Goal: Task Accomplishment & Management: Manage account settings

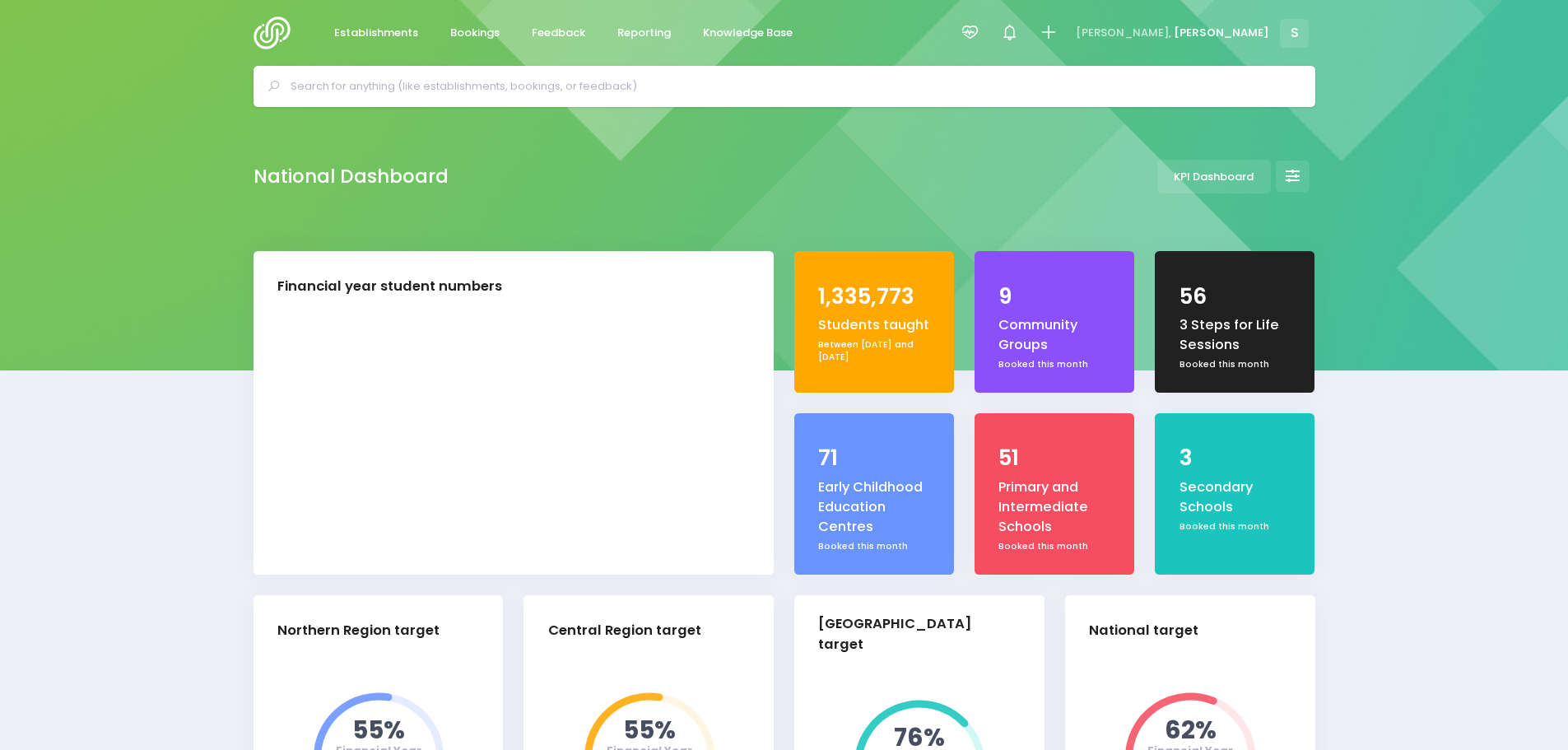
select select "5"
click at [446, 78] on input "text" at bounding box center [791, 86] width 1002 height 25
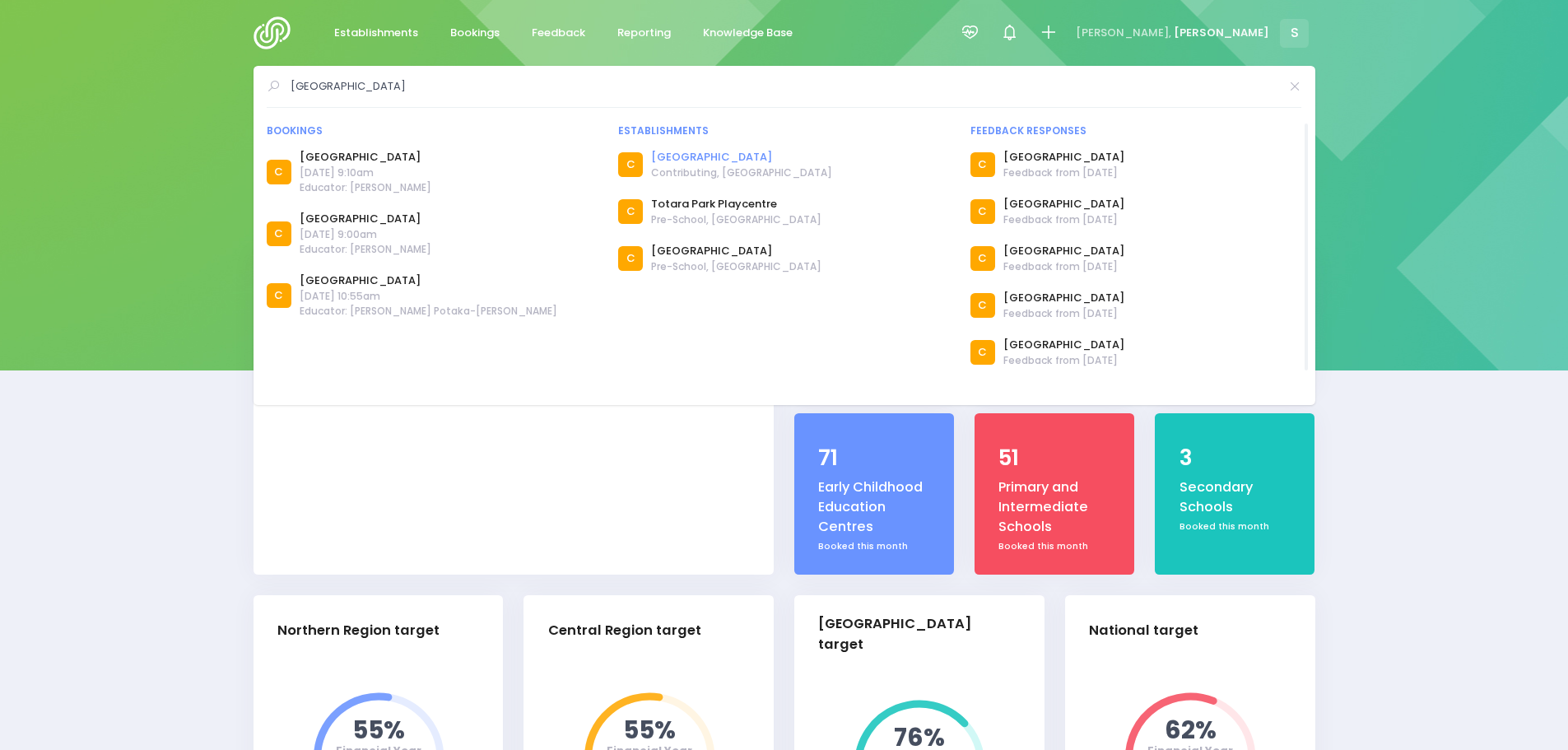
type input "totara park school"
click at [699, 155] on link "Totara Park School" at bounding box center [741, 157] width 181 height 17
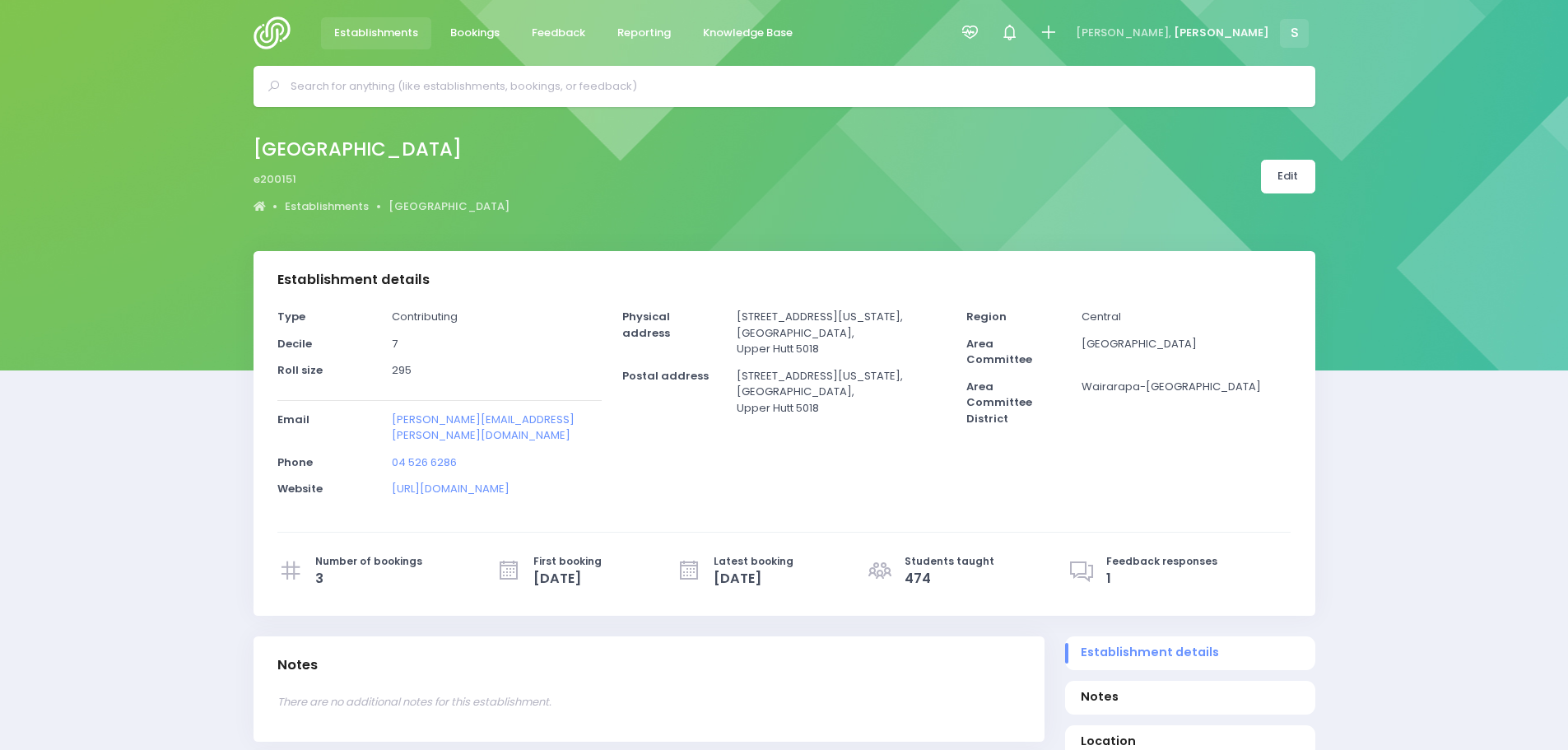
select select "5"
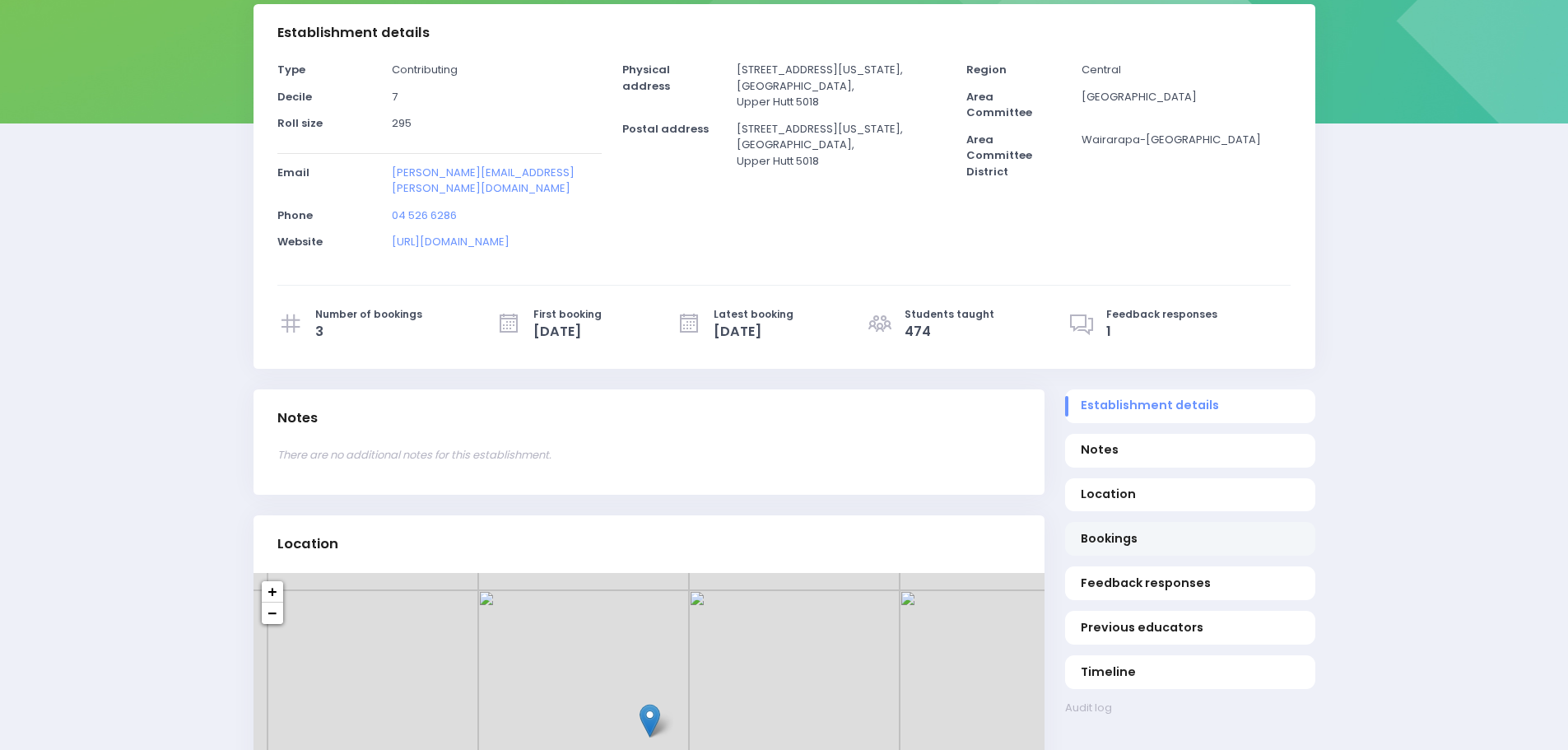
click at [1115, 530] on span "Bookings" at bounding box center [1190, 539] width 218 height 18
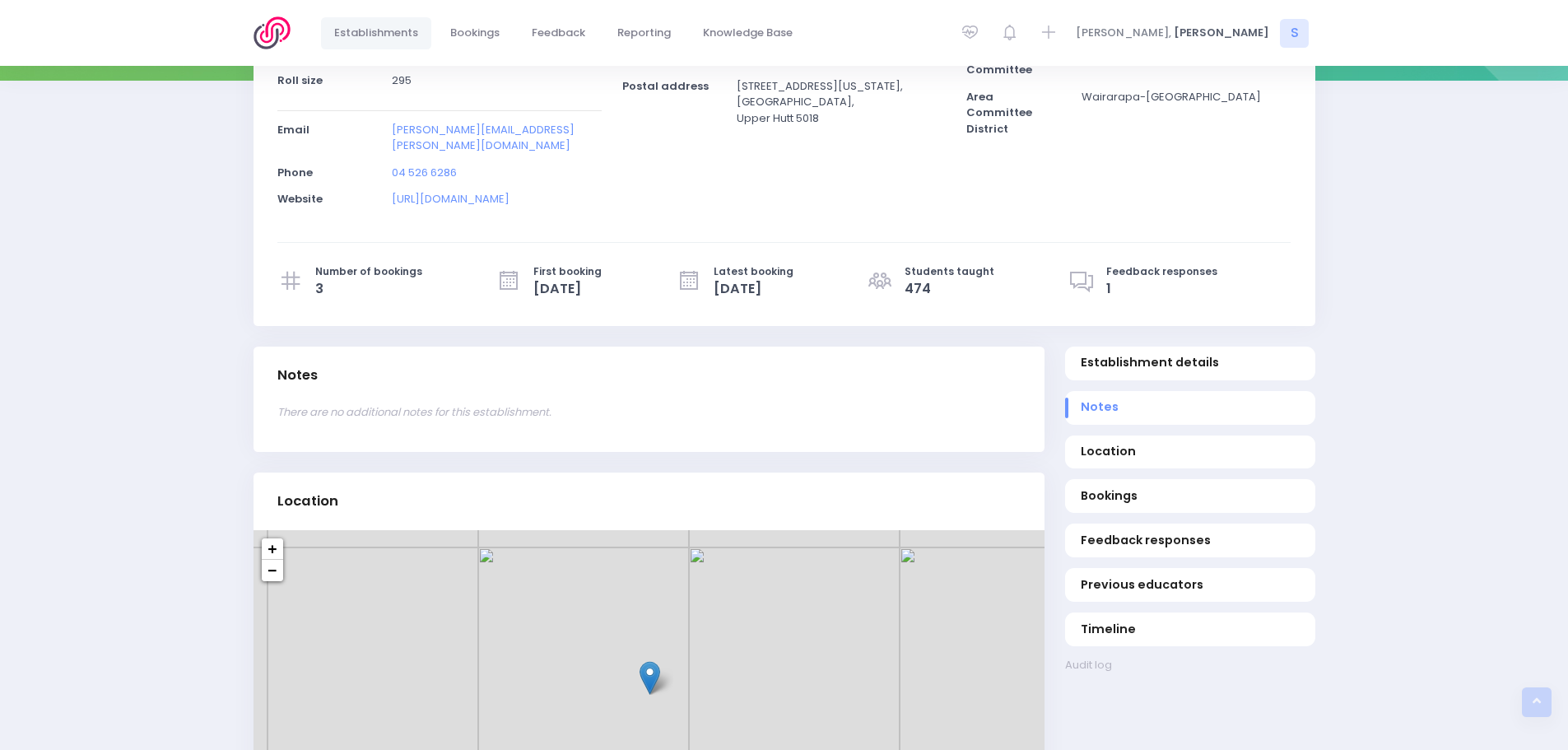
scroll to position [331, 0]
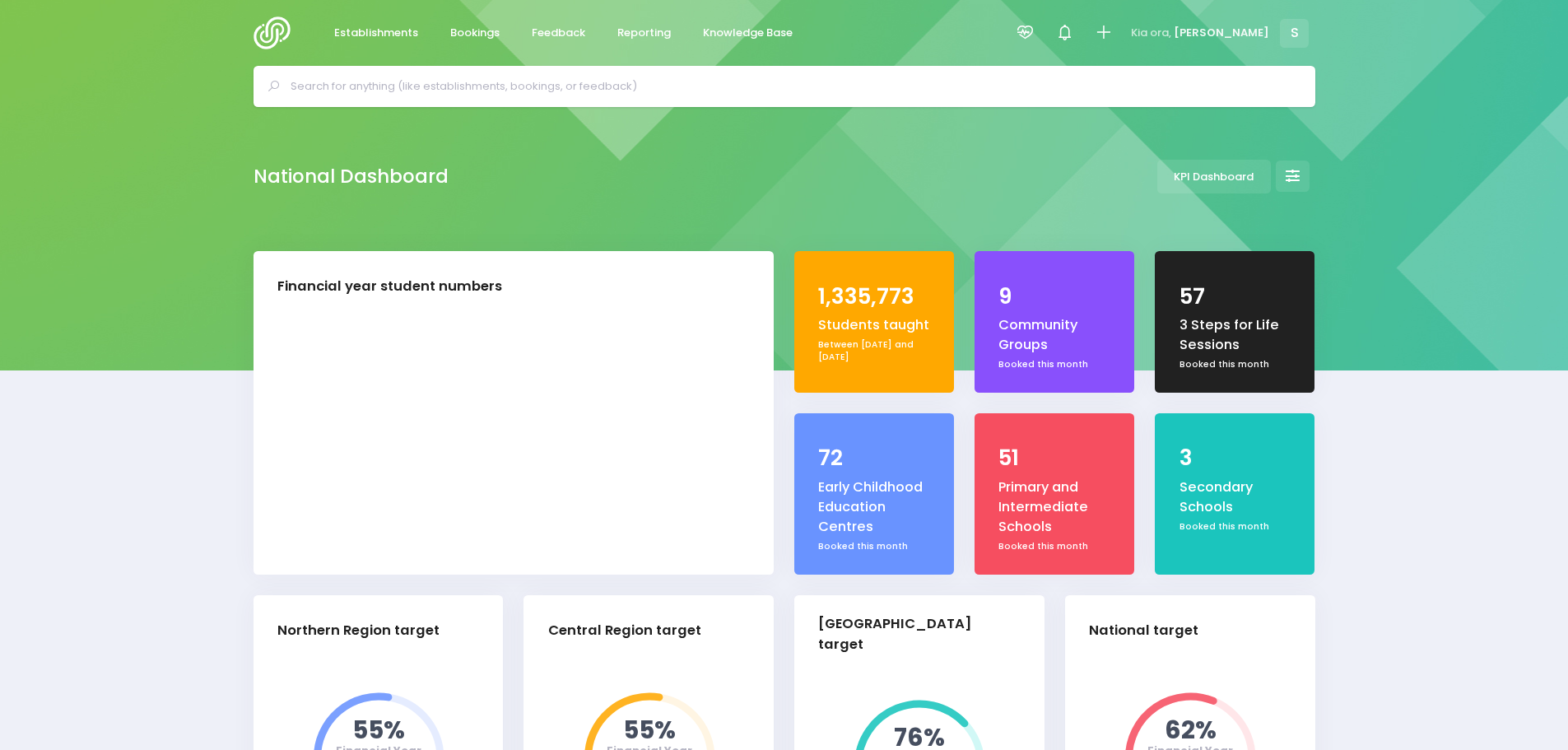
select select "5"
click at [364, 90] on input "text" at bounding box center [791, 86] width 1002 height 25
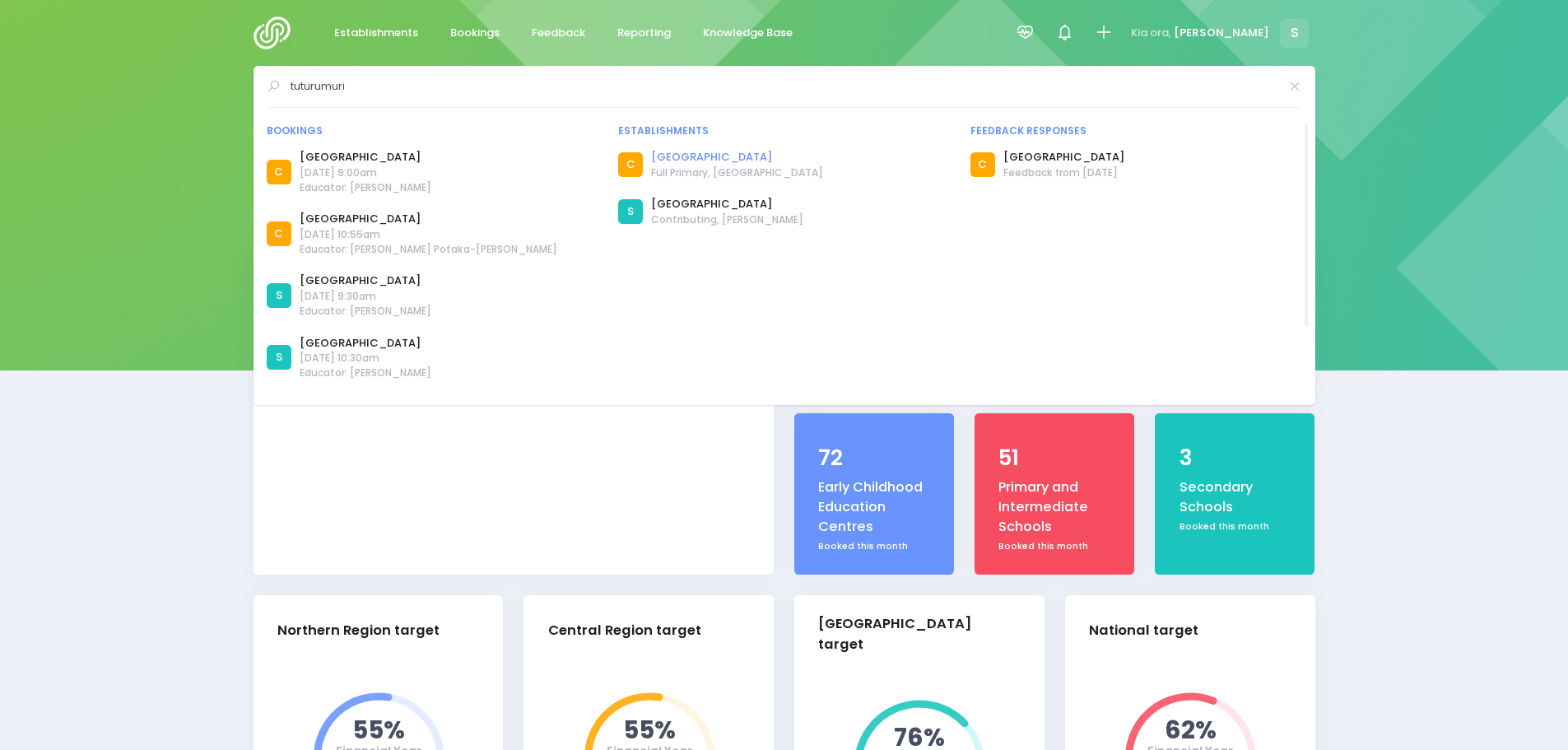
type input "tuturumuri"
click at [730, 157] on link "[GEOGRAPHIC_DATA]" at bounding box center [737, 157] width 172 height 17
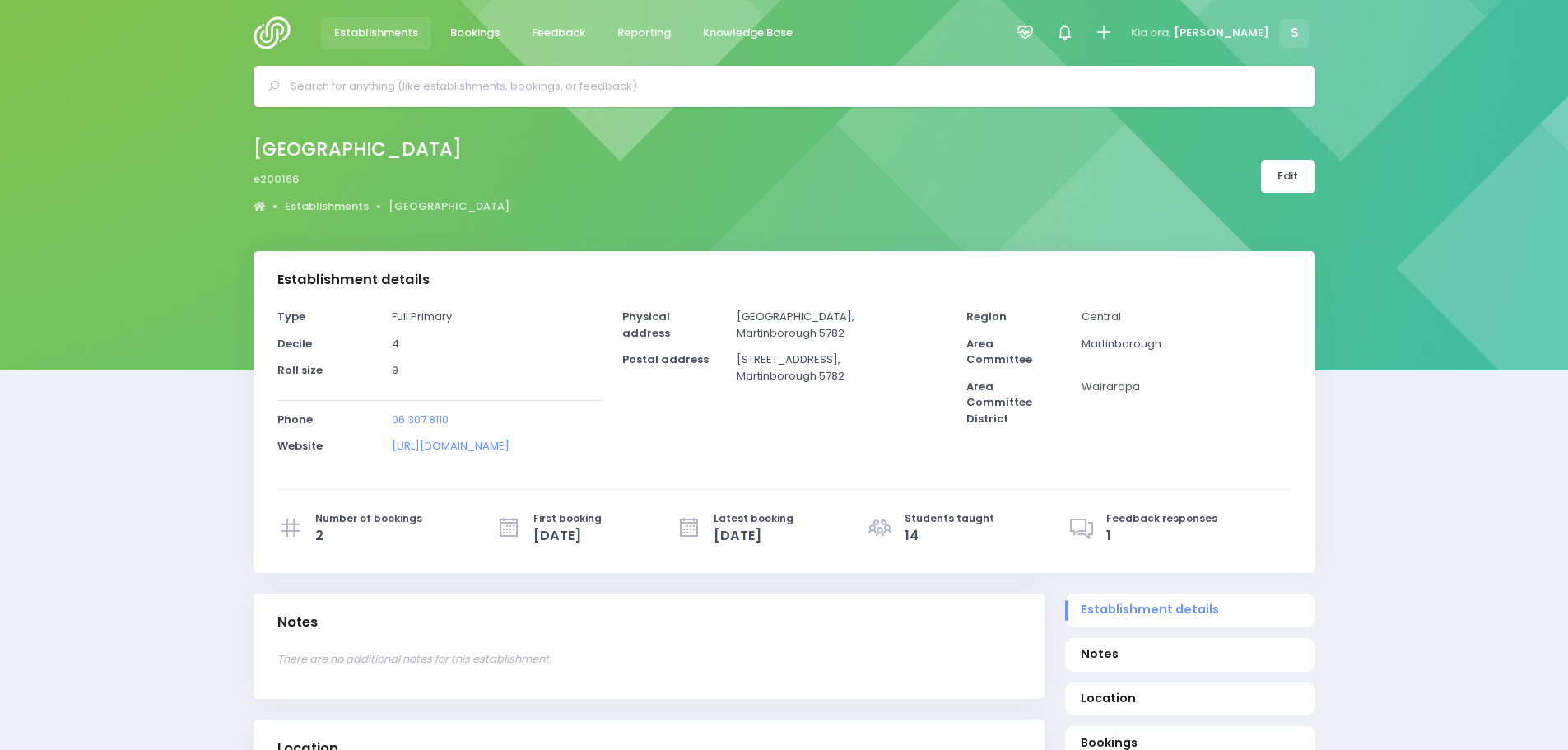
select select "5"
click at [1275, 177] on link "Edit" at bounding box center [1288, 176] width 54 height 33
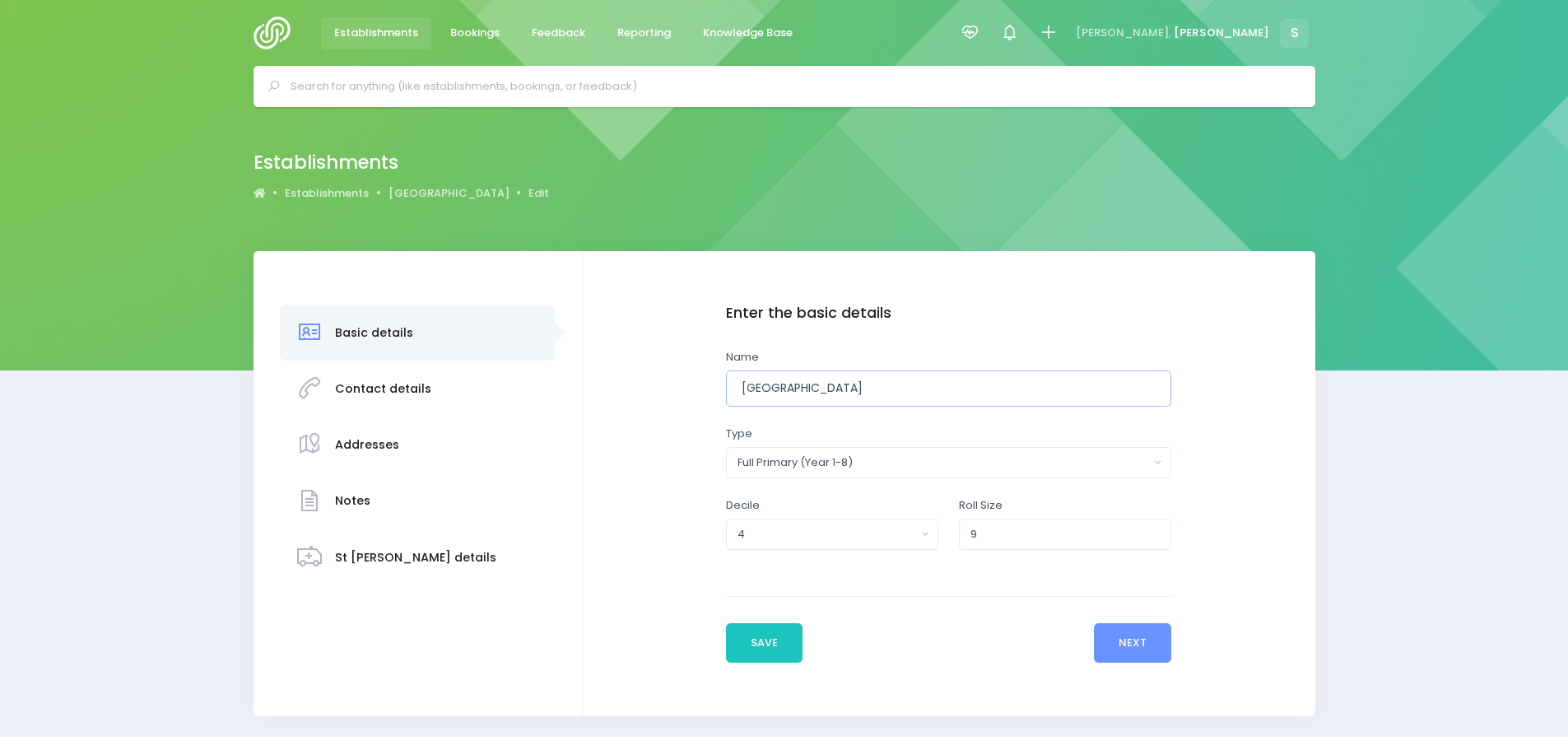
click at [881, 383] on input "[GEOGRAPHIC_DATA]" at bounding box center [949, 389] width 446 height 37
type input "Tuturumuri School - Closed"
click at [771, 646] on button "Save" at bounding box center [764, 642] width 77 height 39
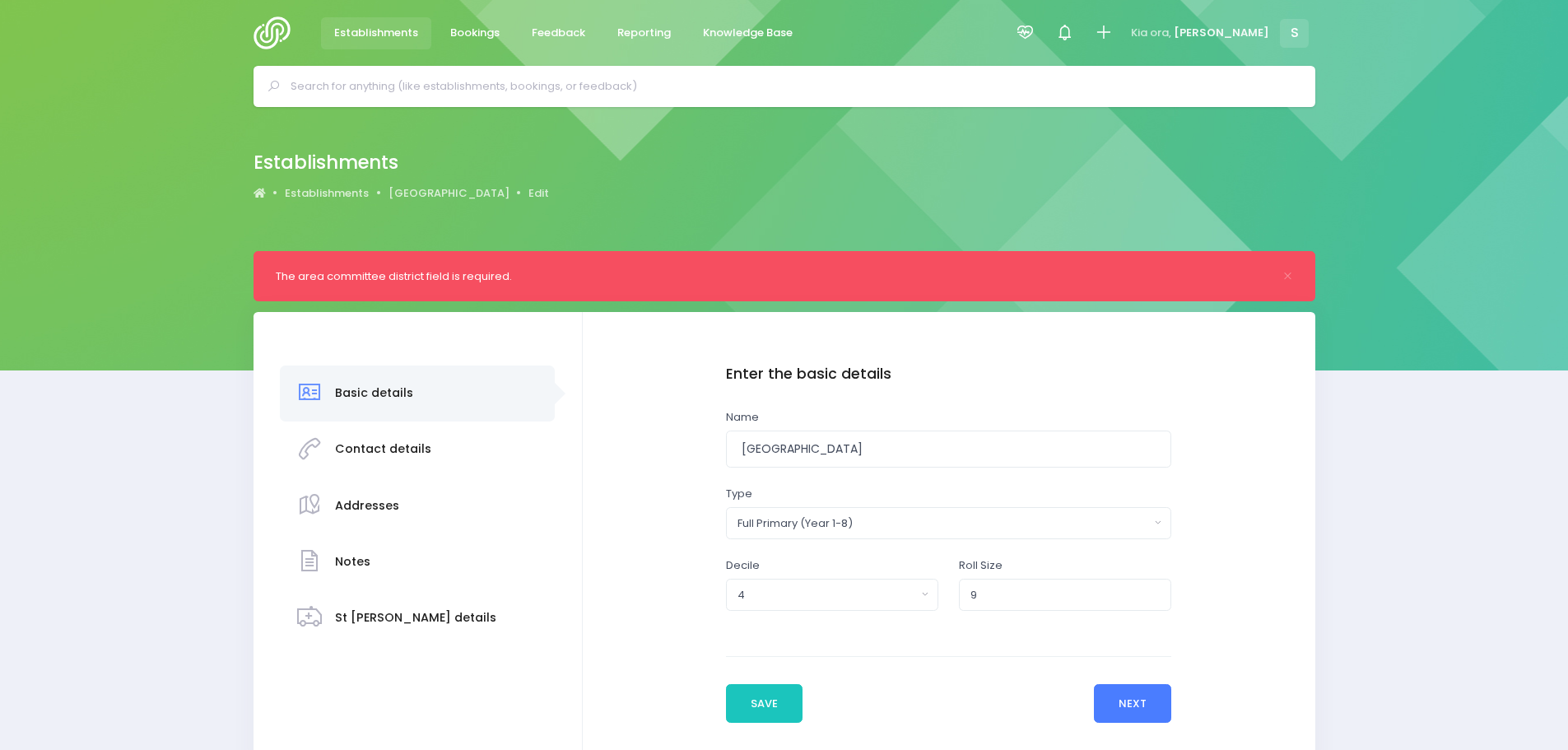
click at [1120, 703] on button "Next" at bounding box center [1133, 703] width 78 height 39
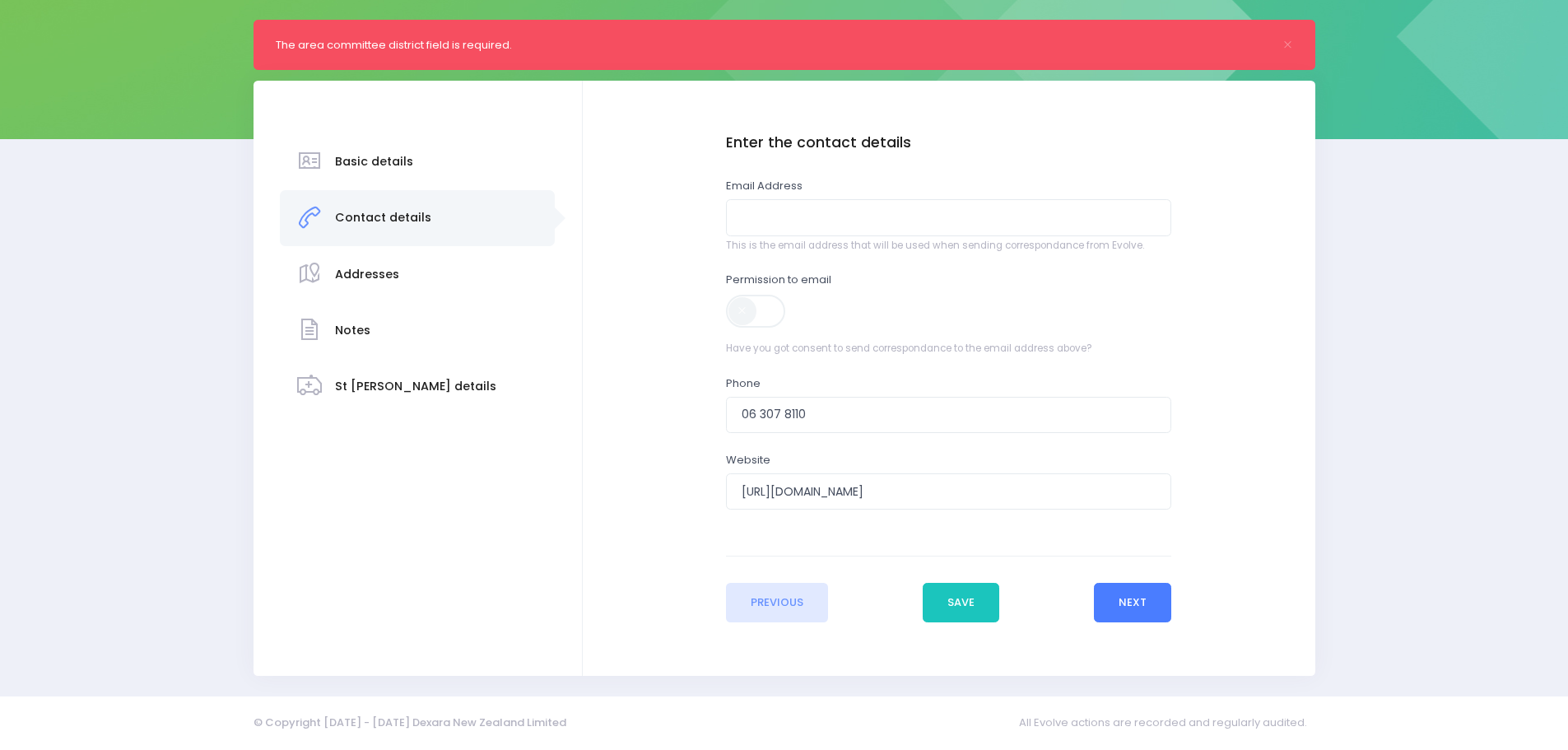
click at [1127, 607] on button "Next" at bounding box center [1133, 602] width 78 height 39
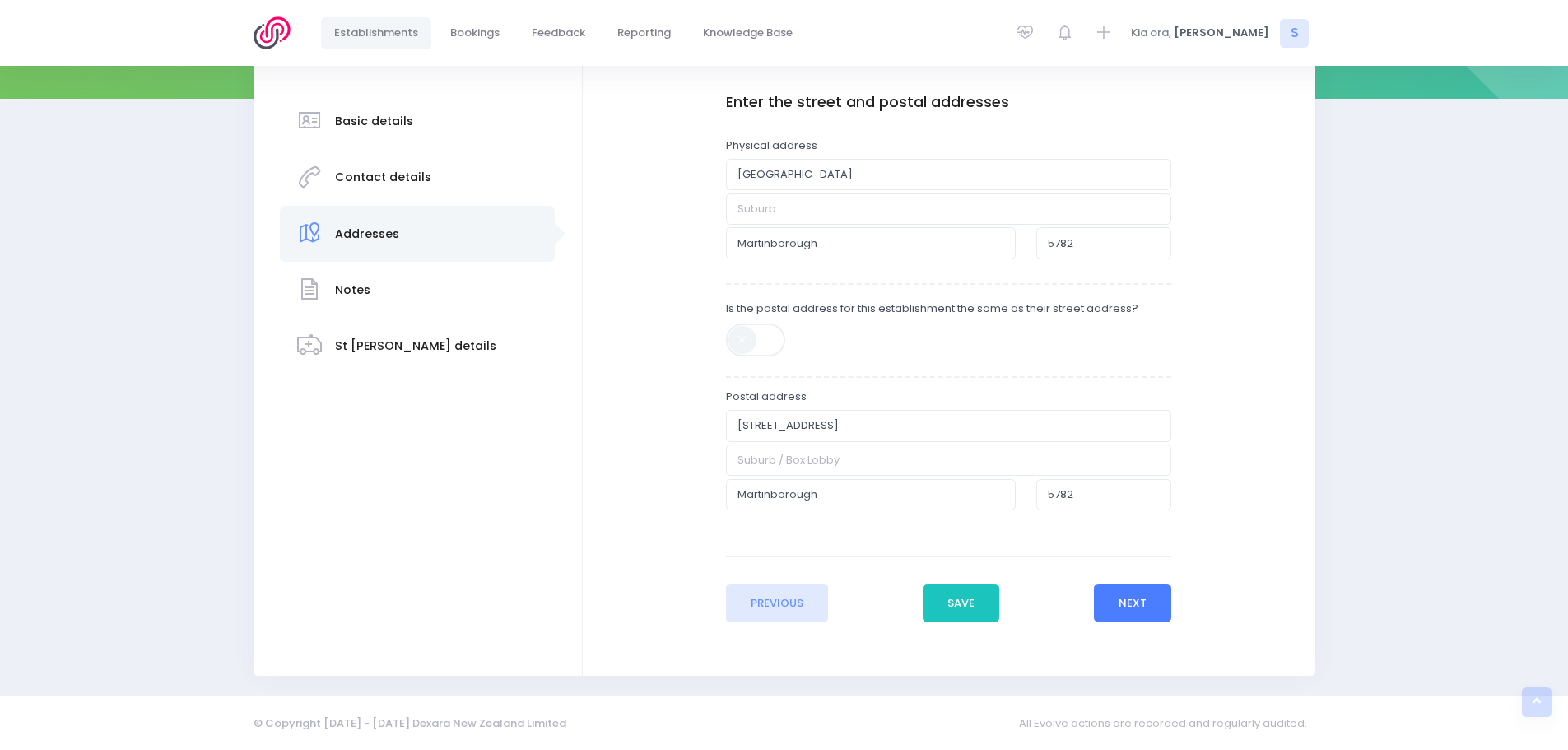
click at [1135, 595] on button "Next" at bounding box center [1133, 603] width 78 height 39
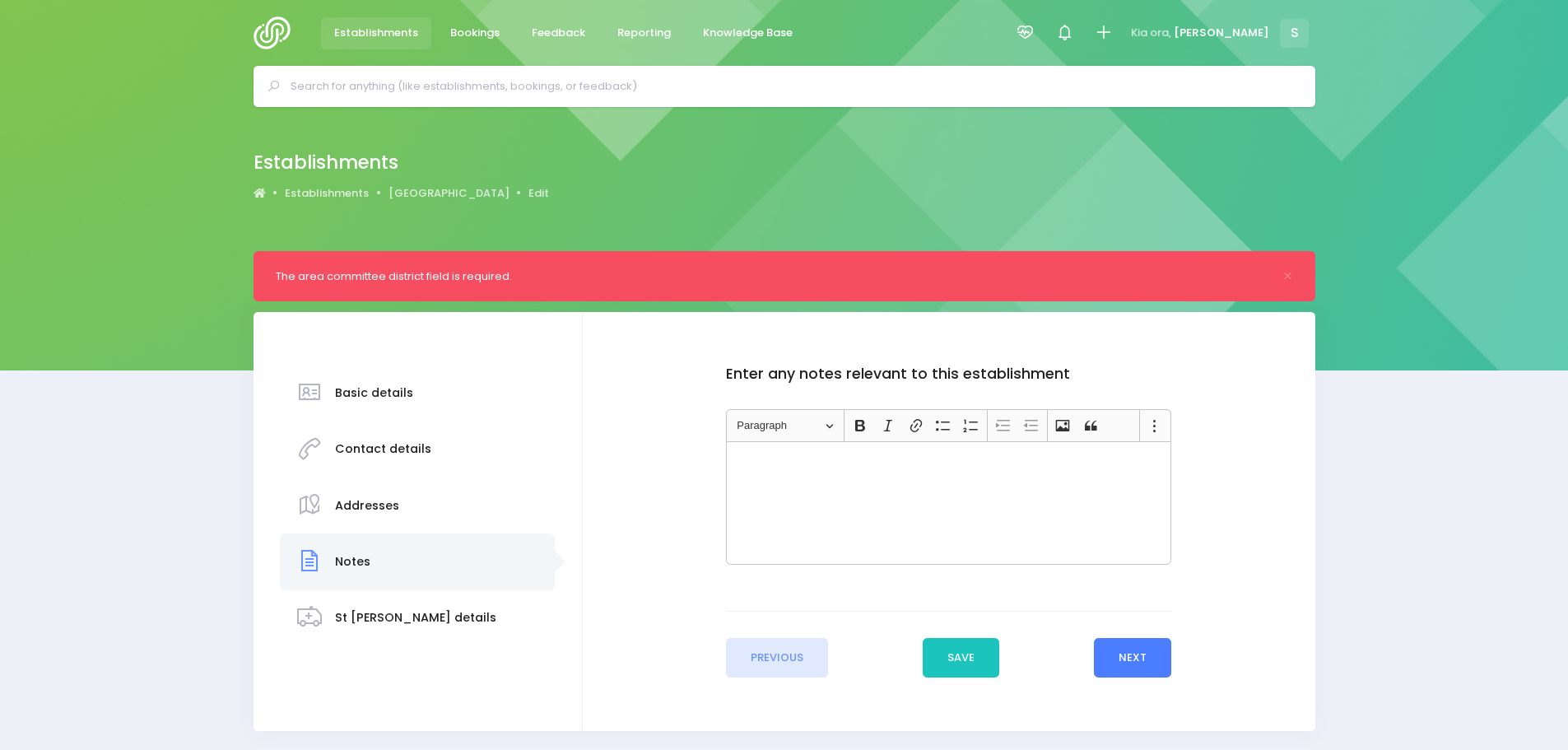
click at [1133, 656] on button "Next" at bounding box center [1133, 657] width 78 height 39
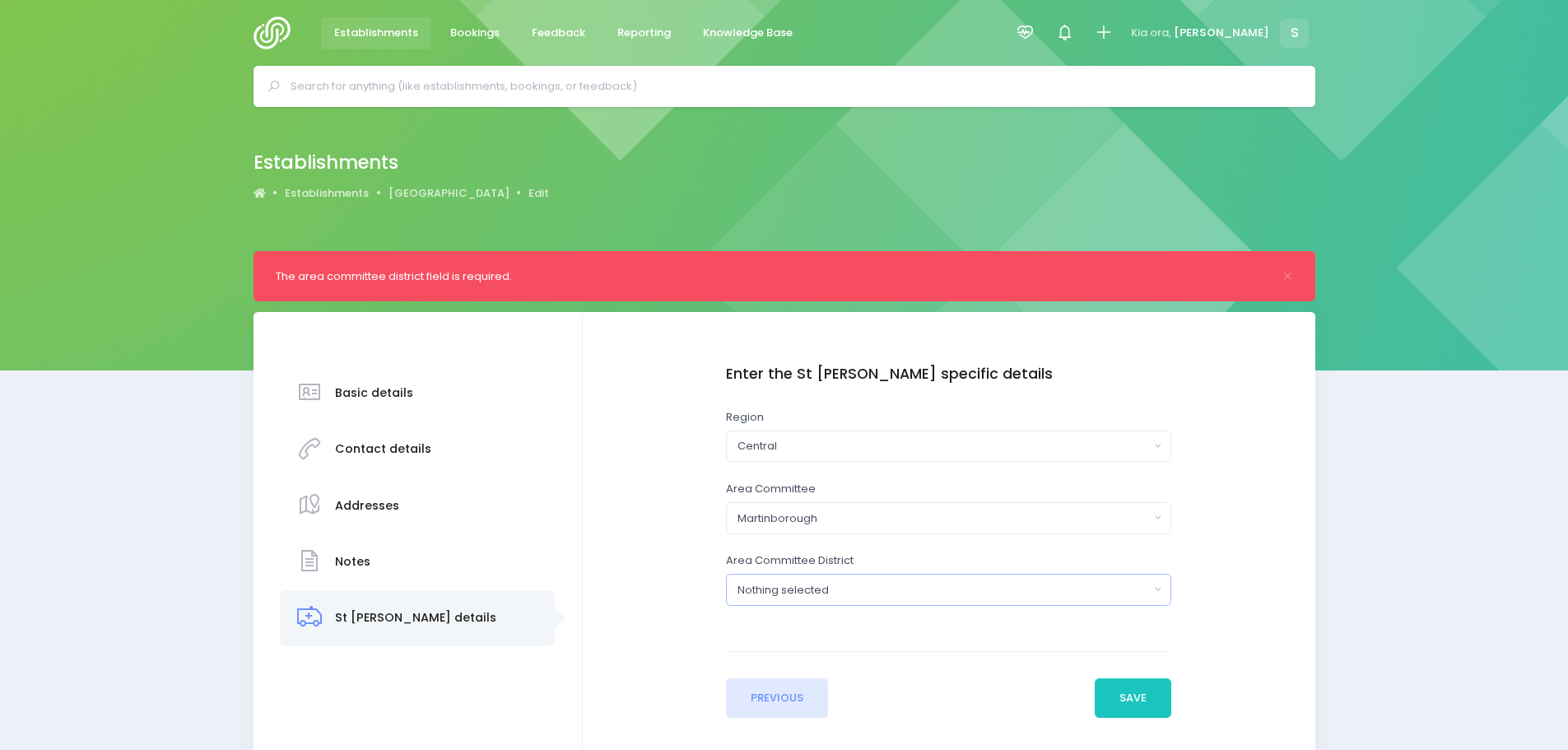
click at [910, 588] on div "Nothing selected" at bounding box center [943, 589] width 412 height 17
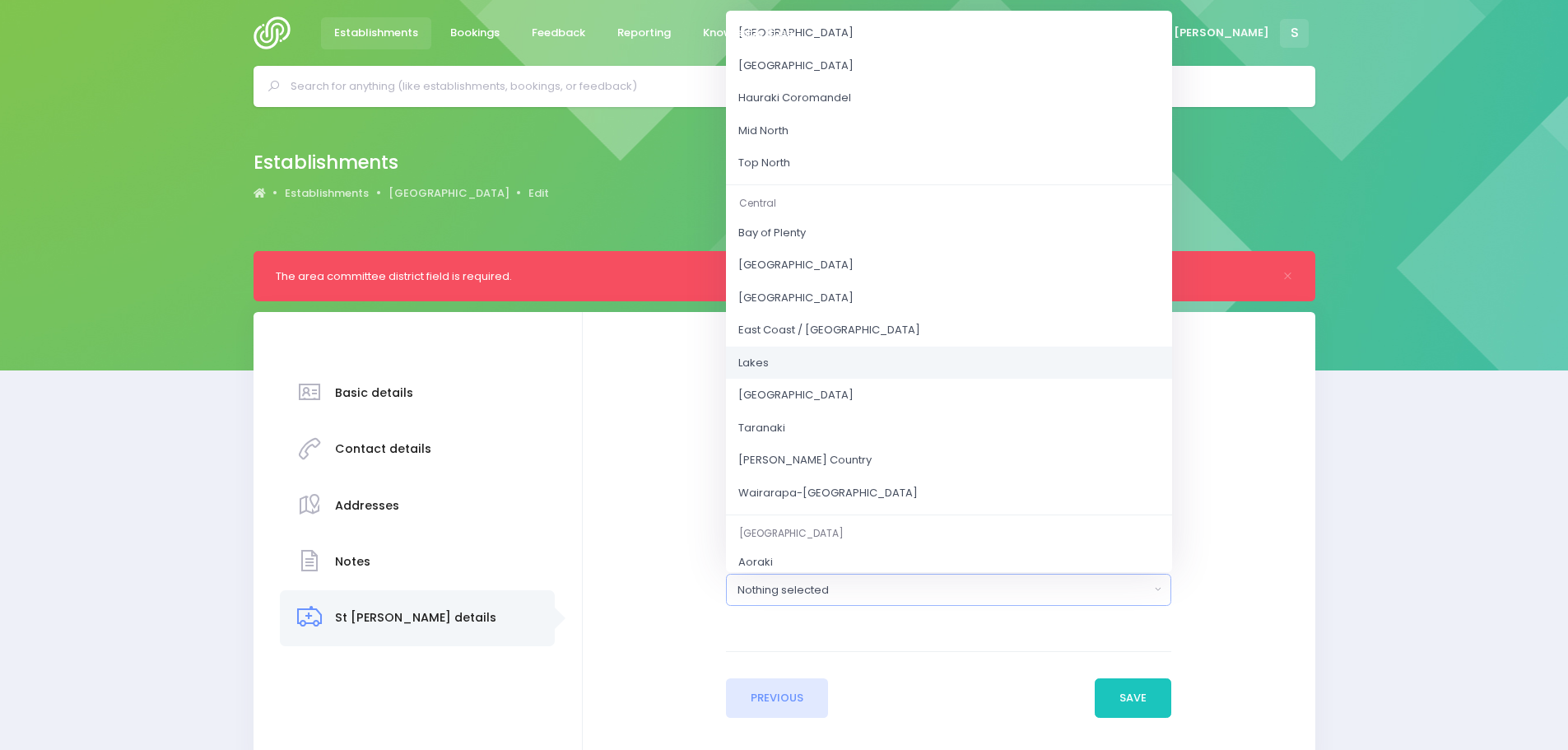
scroll to position [82, 0]
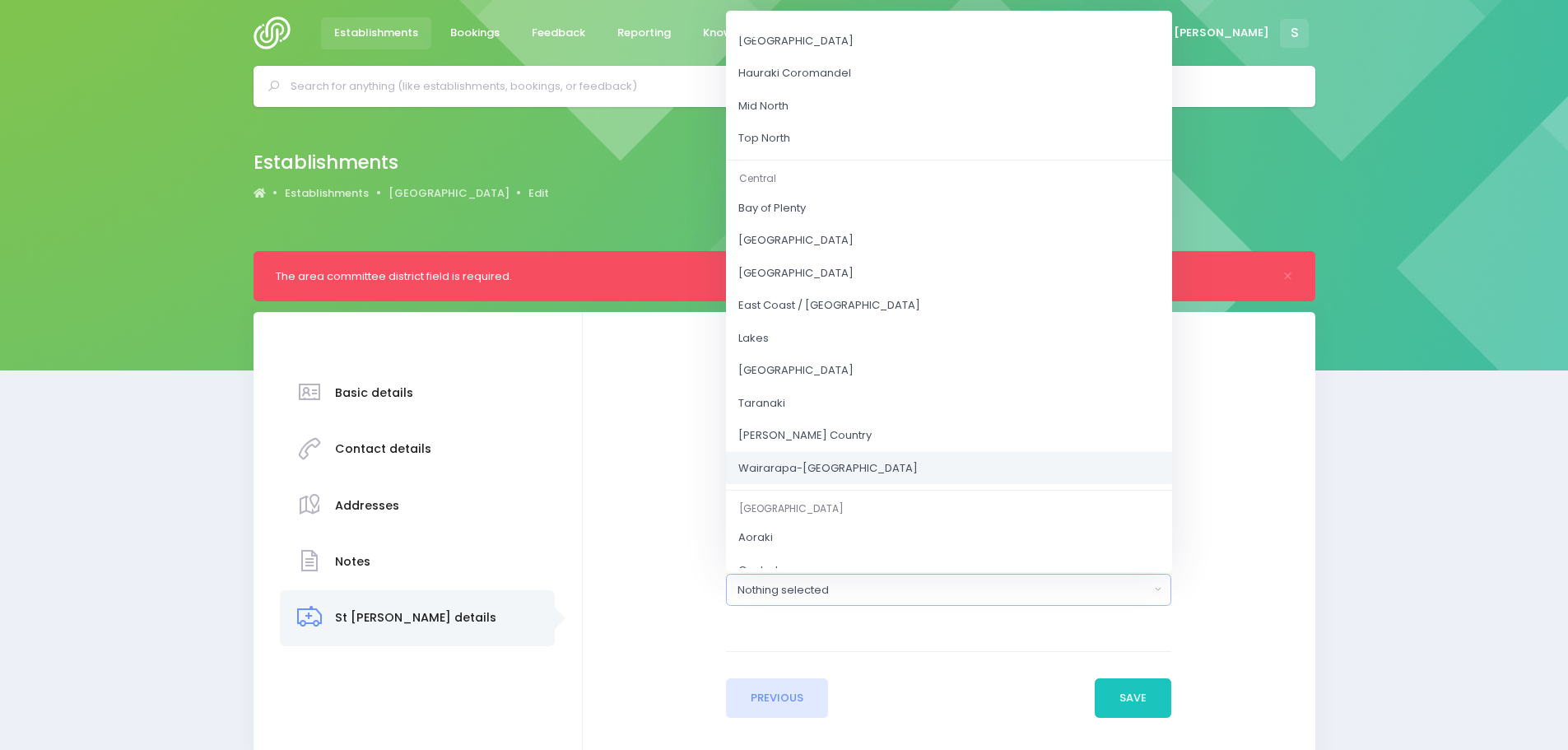
click at [841, 464] on span "Wairarapa-[GEOGRAPHIC_DATA]" at bounding box center [827, 468] width 179 height 17
select select "Wairarapa-[GEOGRAPHIC_DATA]"
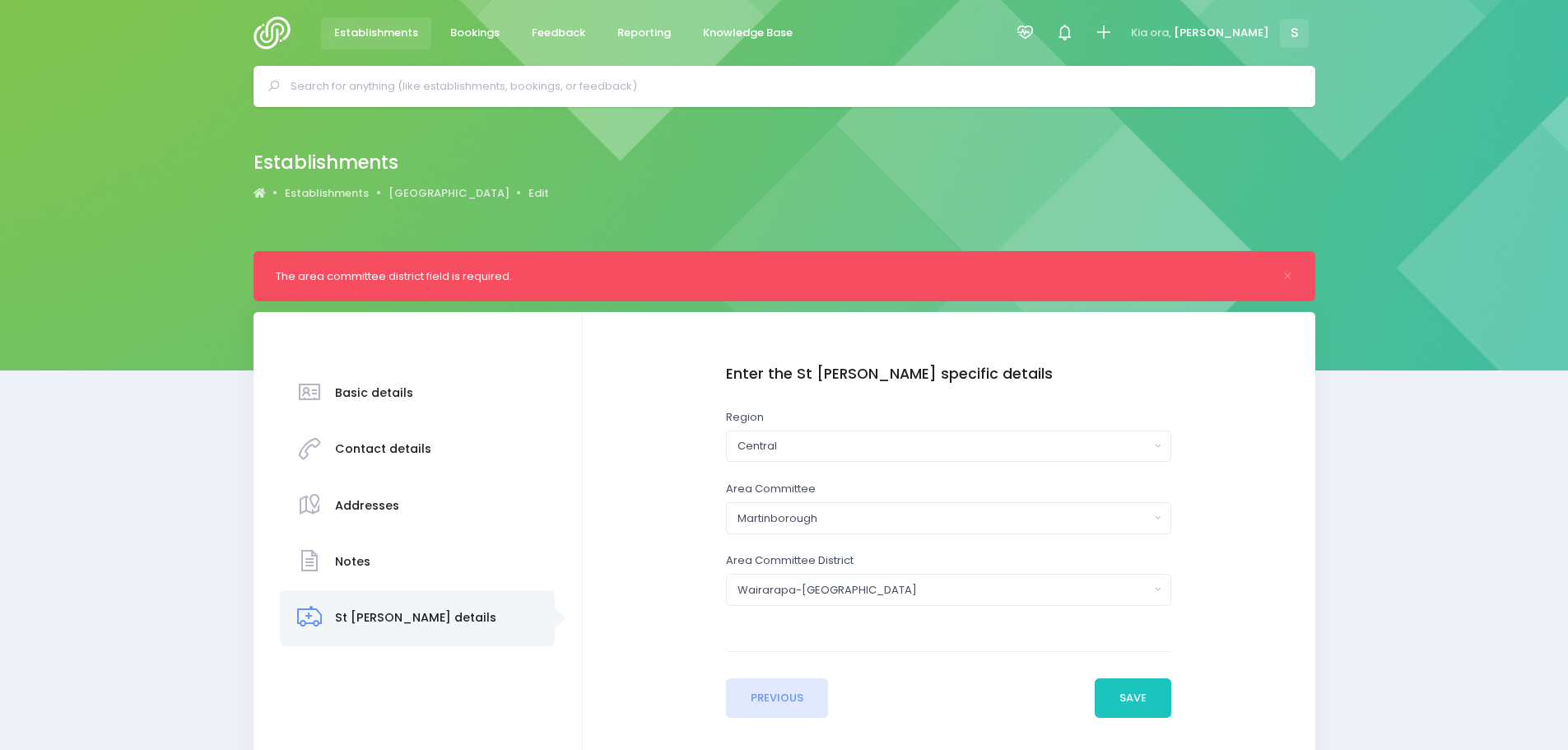
drag, startPoint x: 368, startPoint y: 391, endPoint x: 457, endPoint y: 426, distance: 95.6
click at [369, 391] on h3 "Basic details" at bounding box center [374, 393] width 78 height 14
click at [1121, 698] on button "Save" at bounding box center [1134, 697] width 77 height 39
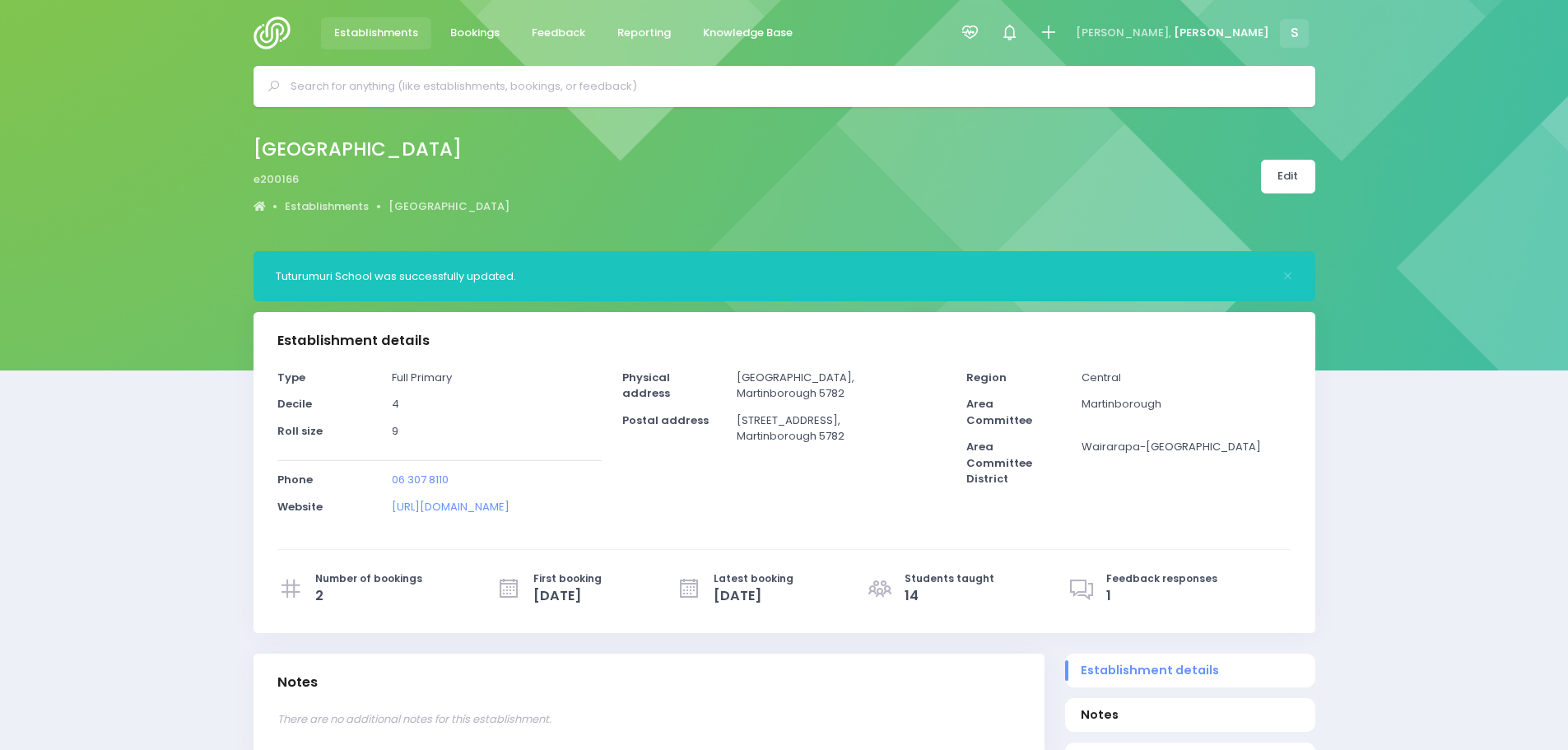
select select "5"
click at [1300, 185] on link "Edit" at bounding box center [1288, 176] width 54 height 33
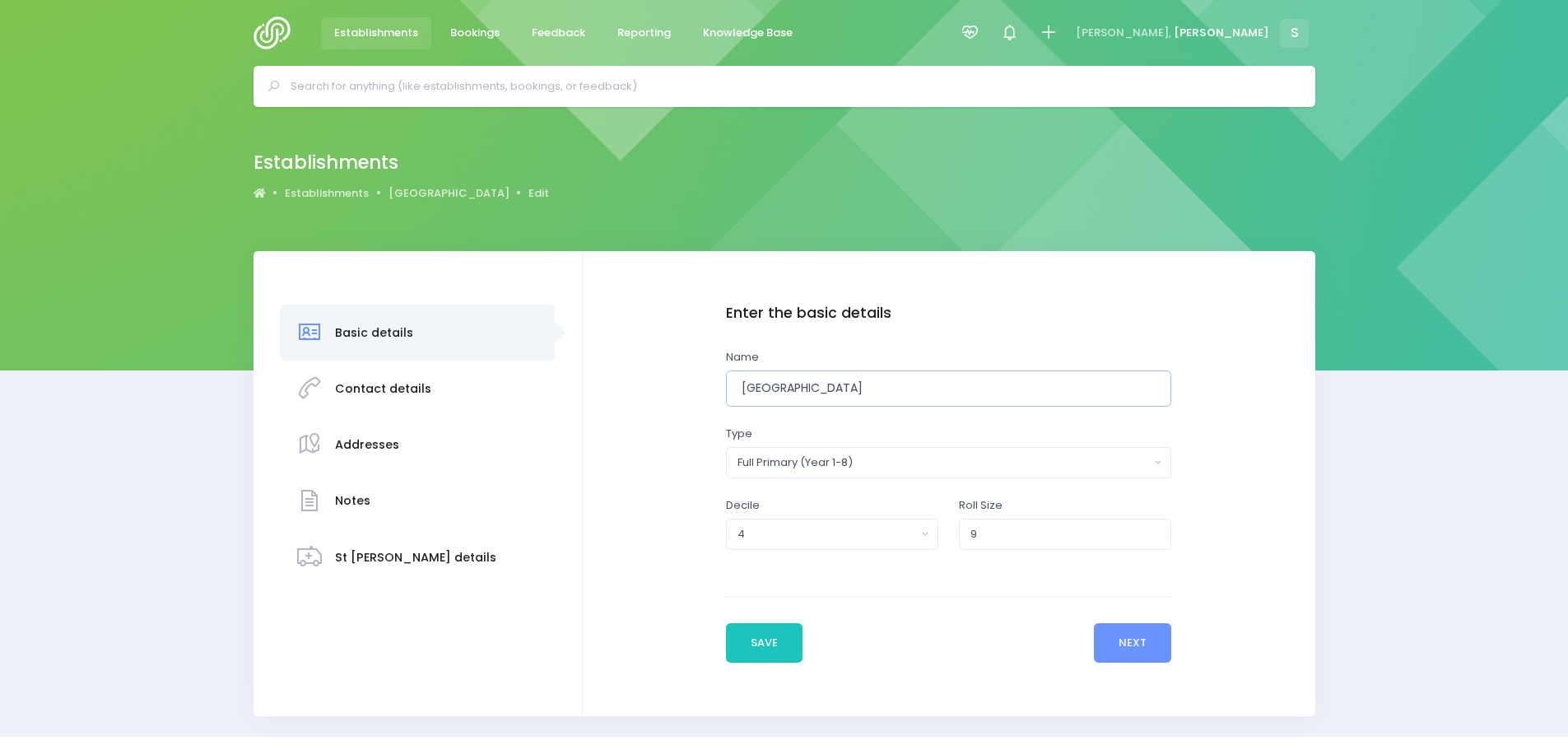
click at [877, 382] on input "[GEOGRAPHIC_DATA]" at bounding box center [949, 389] width 446 height 37
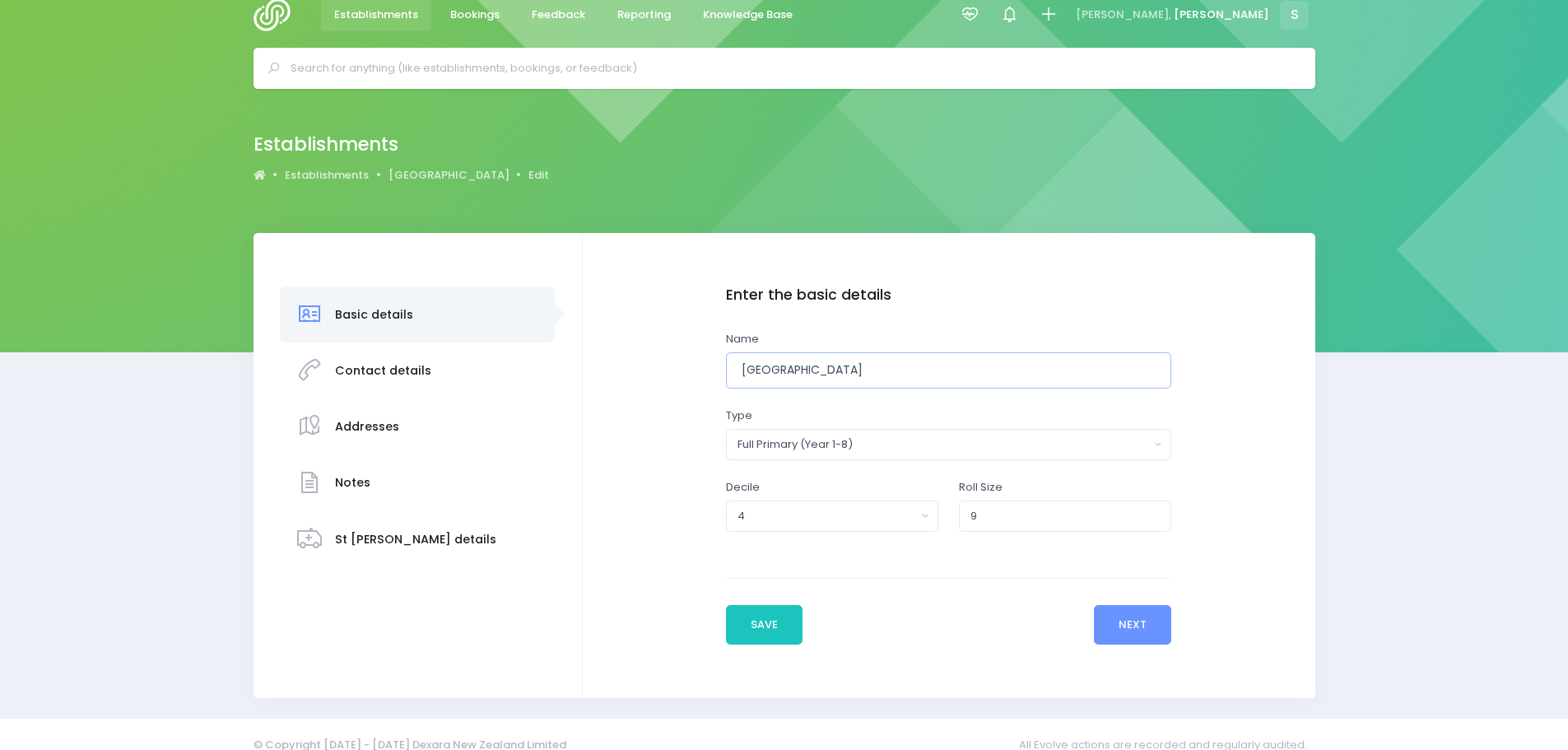
scroll to position [40, 0]
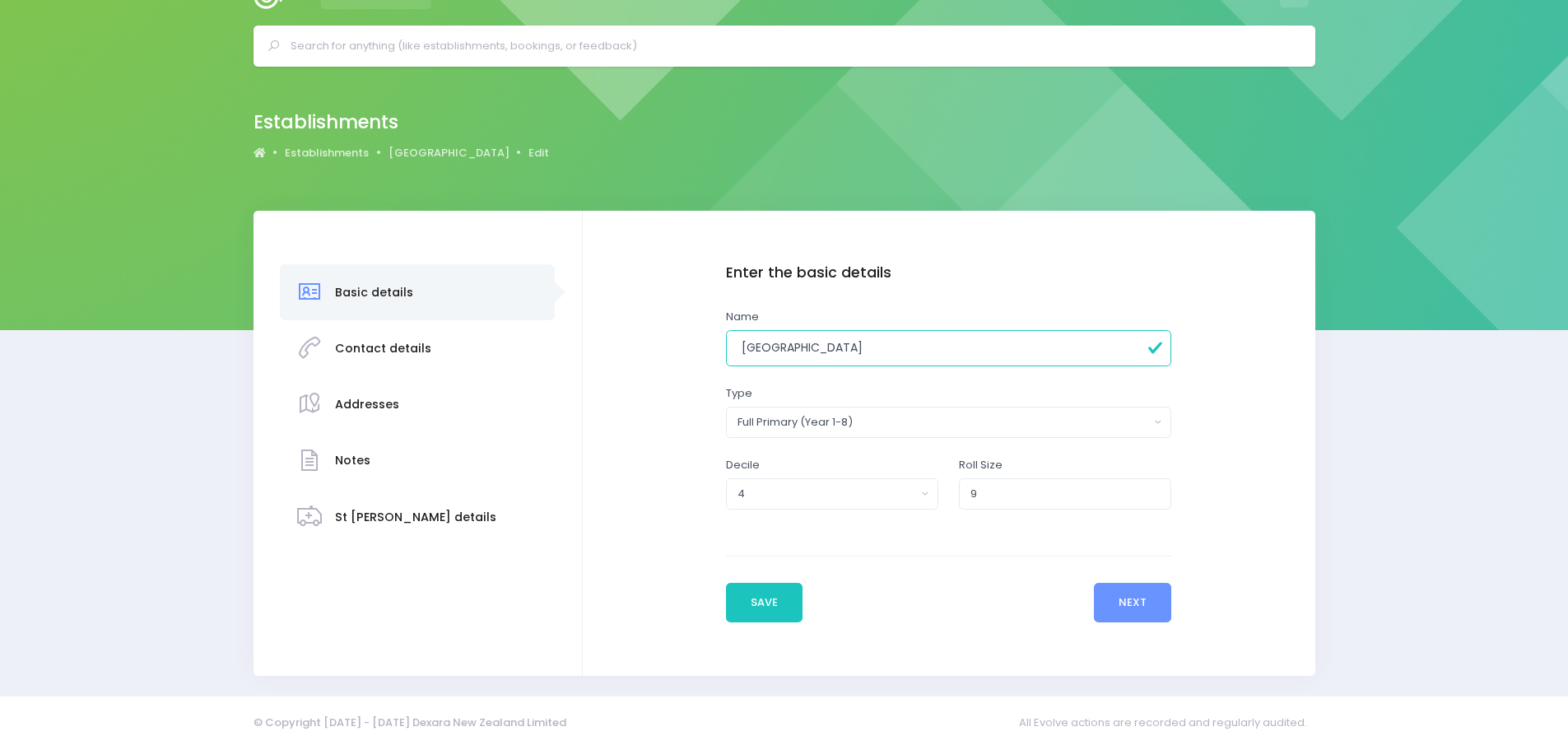
type input "[GEOGRAPHIC_DATA] - Closed"
click at [753, 613] on button "Save" at bounding box center [764, 602] width 77 height 39
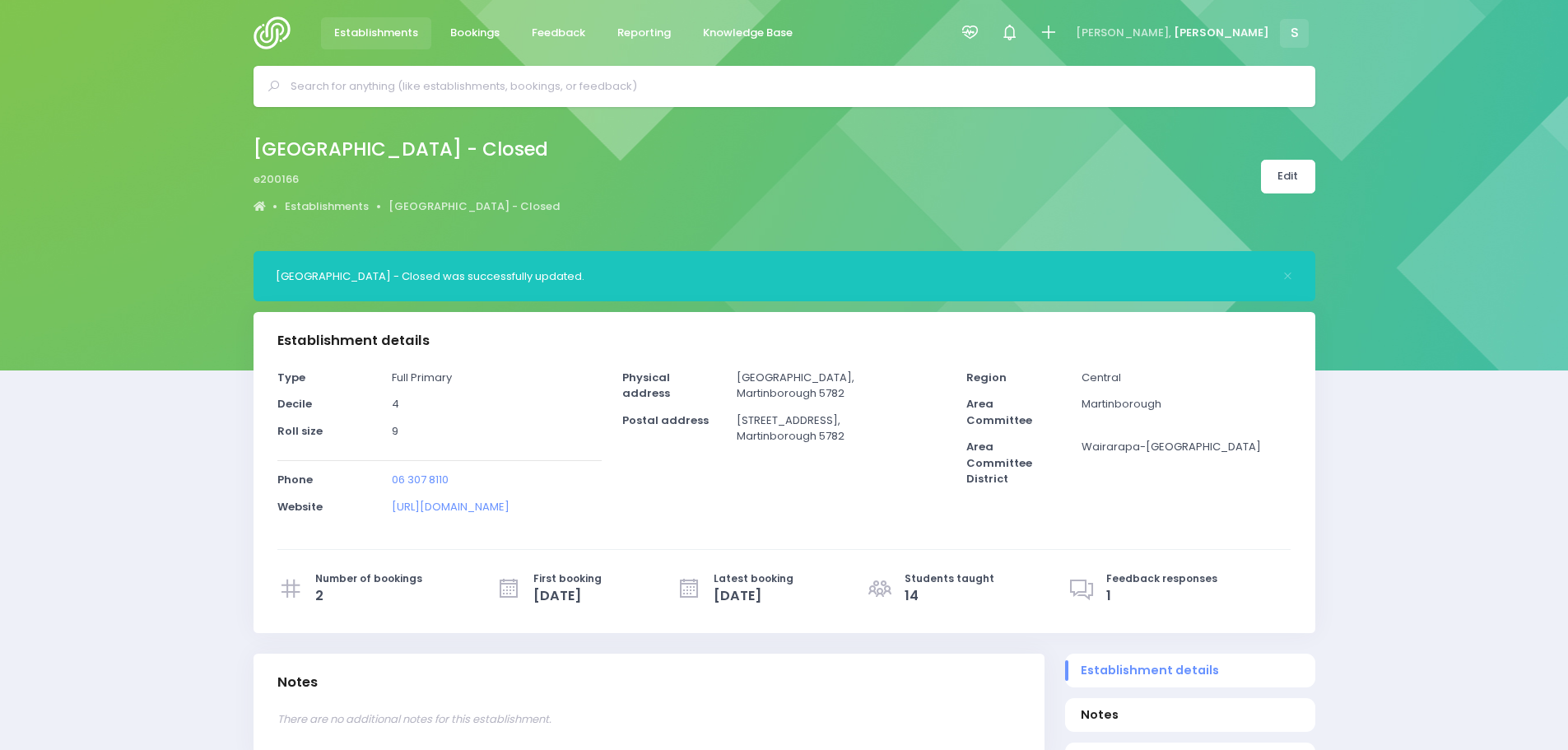
select select "5"
